Goal: Find specific page/section: Find specific page/section

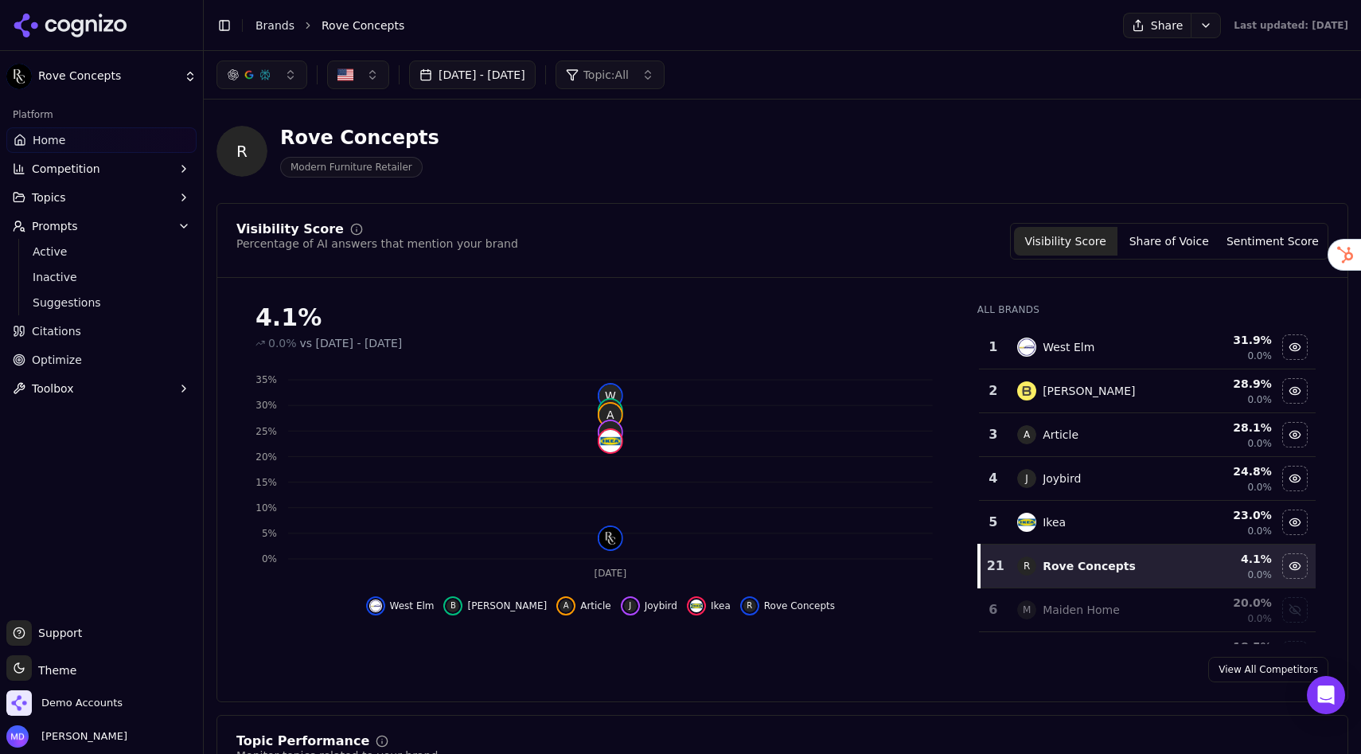
click at [279, 20] on link "Brands" at bounding box center [275, 25] width 39 height 13
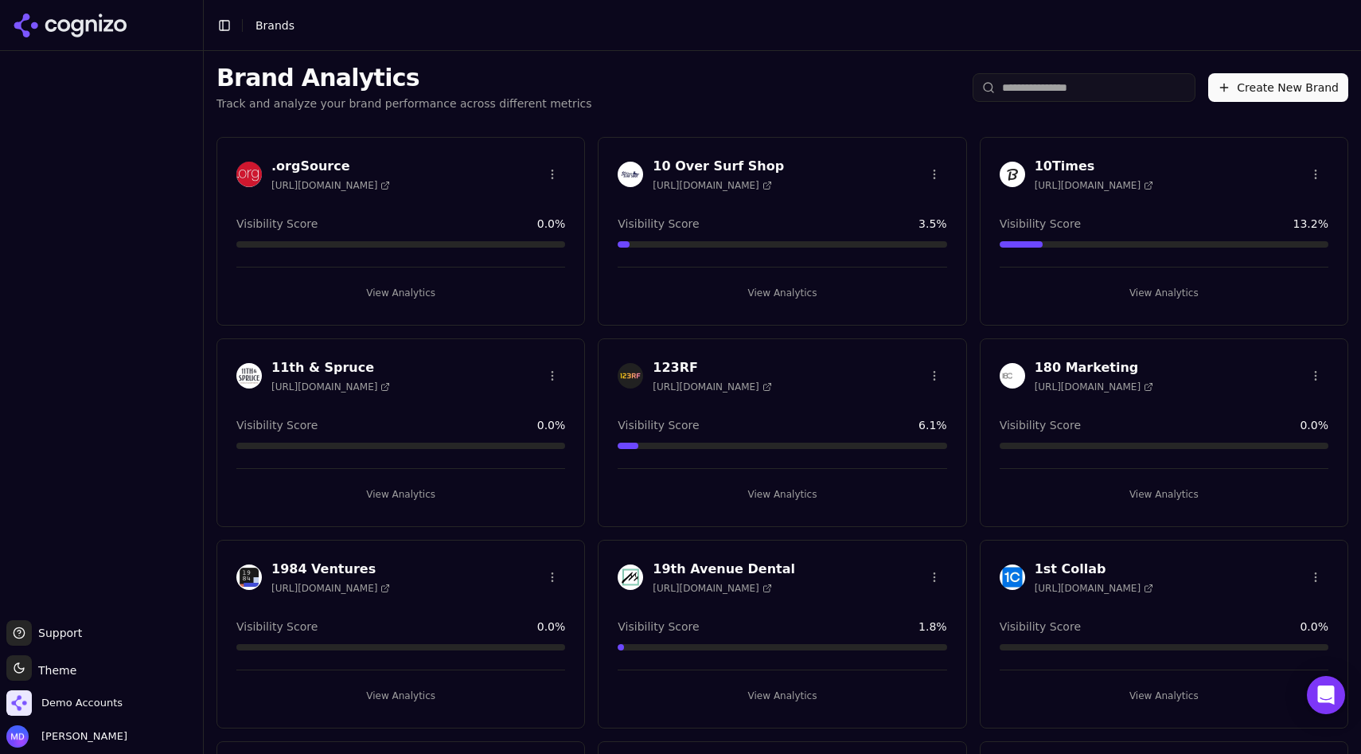
click at [1044, 92] on input "search" at bounding box center [1084, 87] width 223 height 29
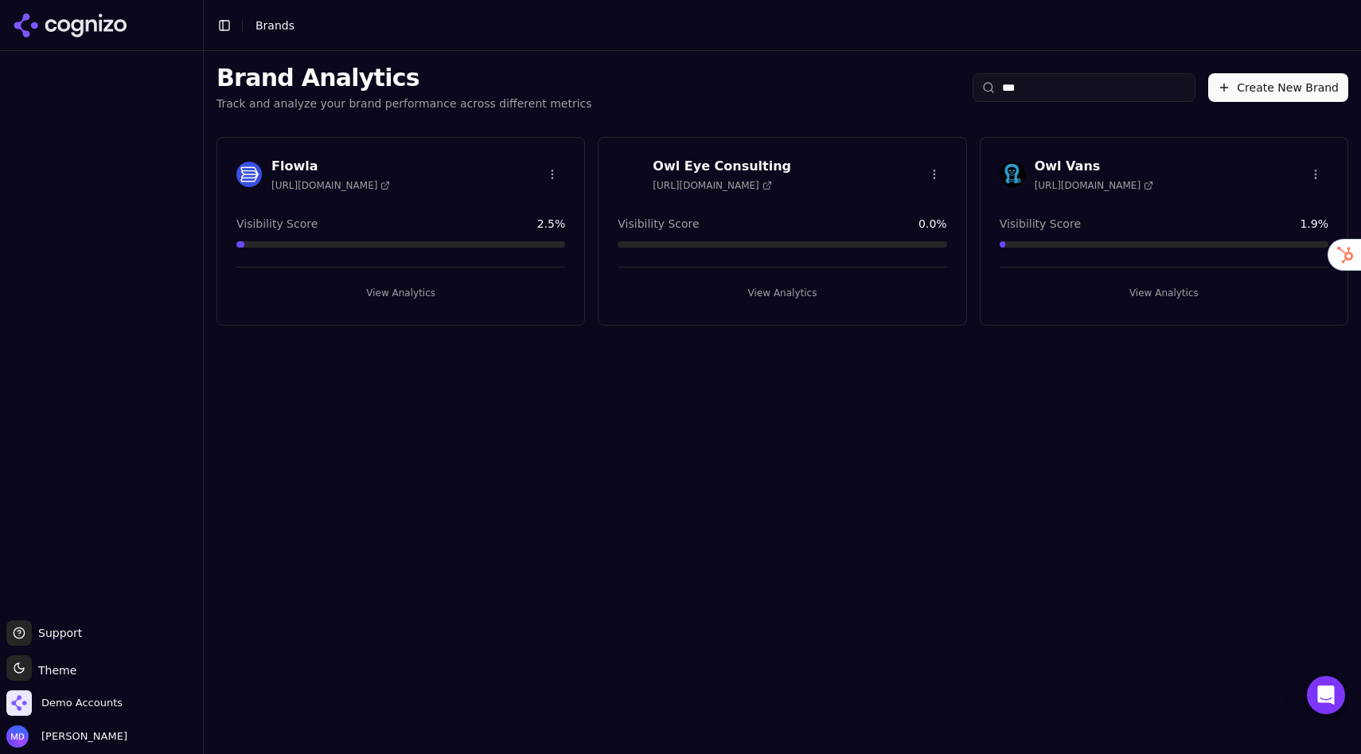
type input "***"
click at [1137, 292] on button "View Analytics" at bounding box center [1164, 292] width 329 height 25
